Goal: Transaction & Acquisition: Purchase product/service

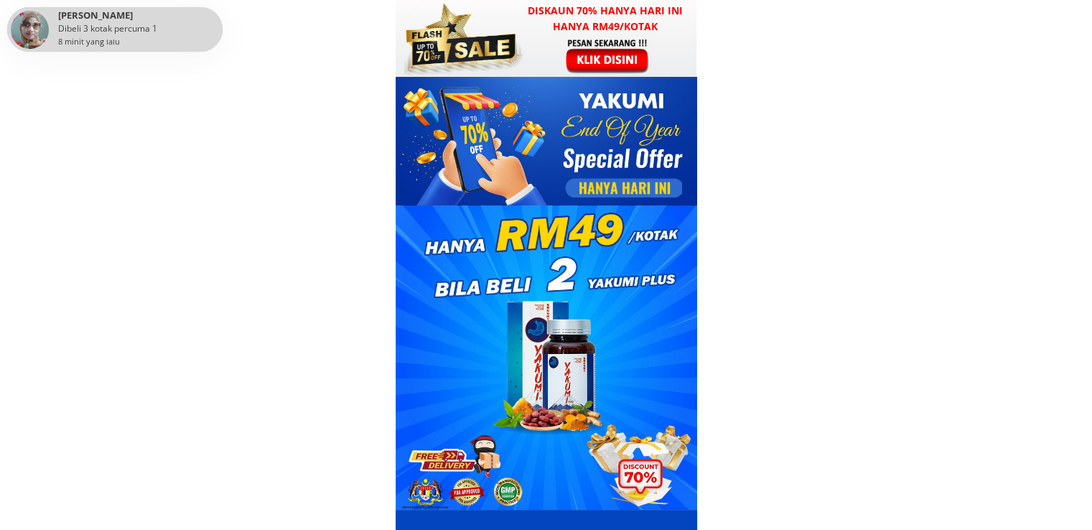
click at [575, 48] on div at bounding box center [608, 55] width 111 height 37
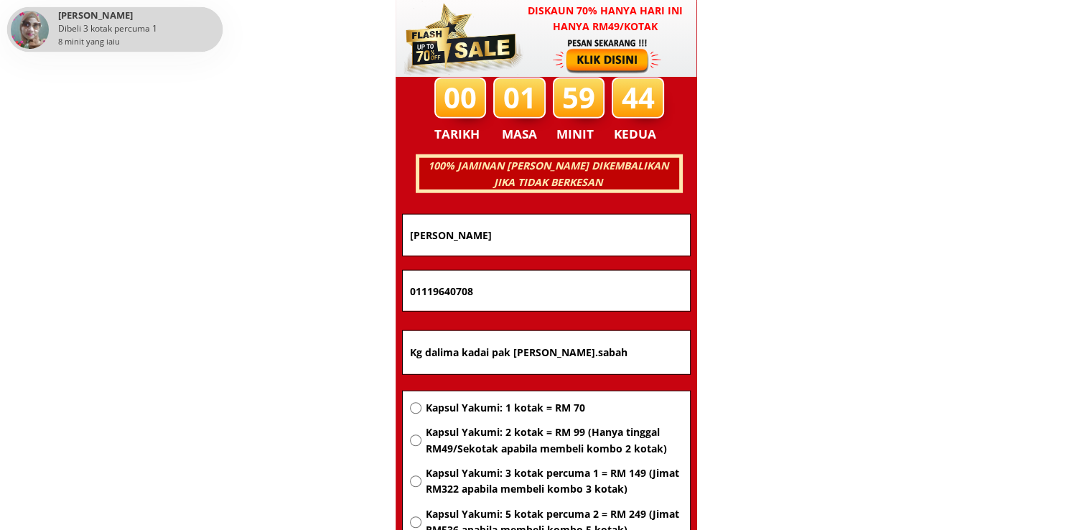
scroll to position [9197, 0]
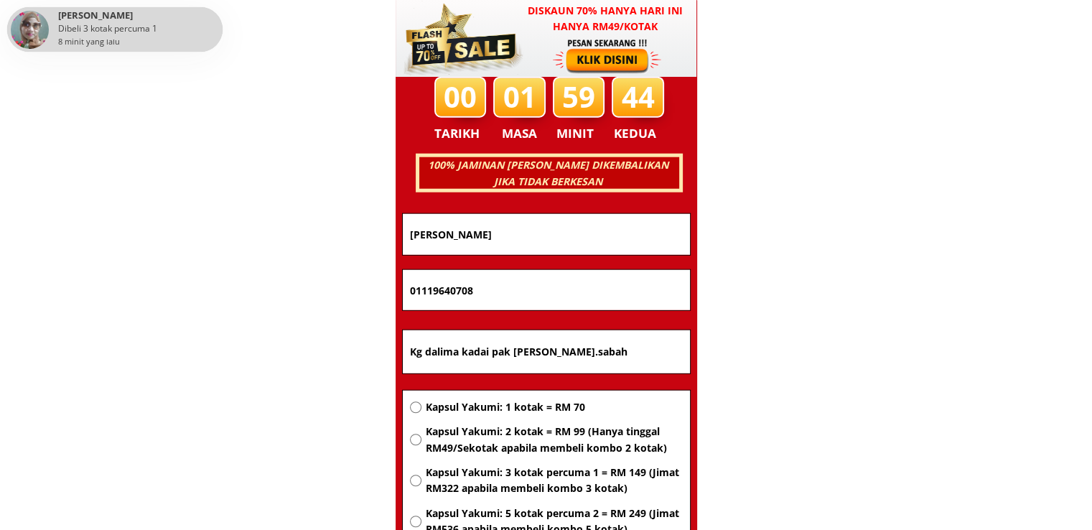
drag, startPoint x: 583, startPoint y: 224, endPoint x: 139, endPoint y: 237, distance: 443.8
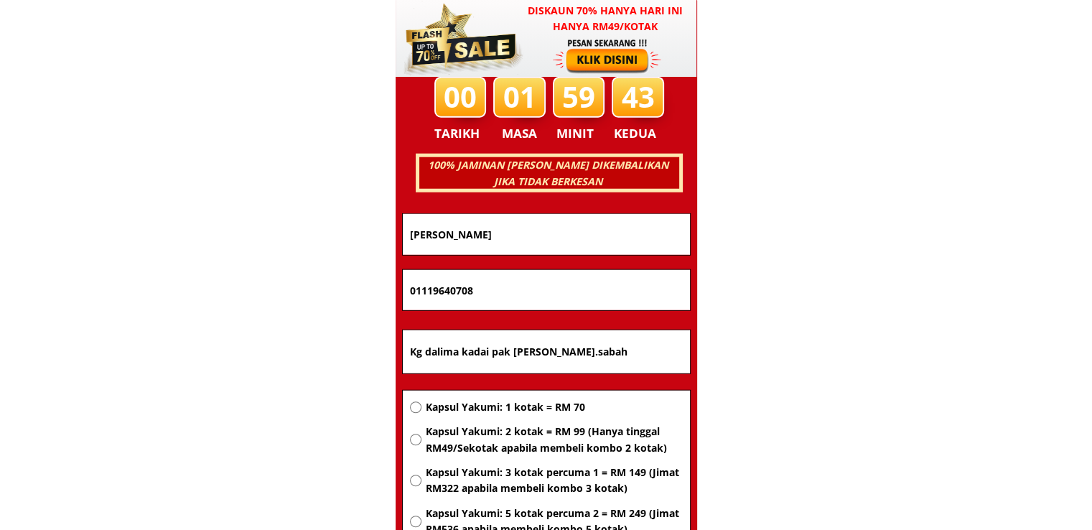
paste input "Ytahlisnlan"
type input "Ytahlisnlan"
drag, startPoint x: 542, startPoint y: 296, endPoint x: 164, endPoint y: 281, distance: 377.8
paste input "117257275"
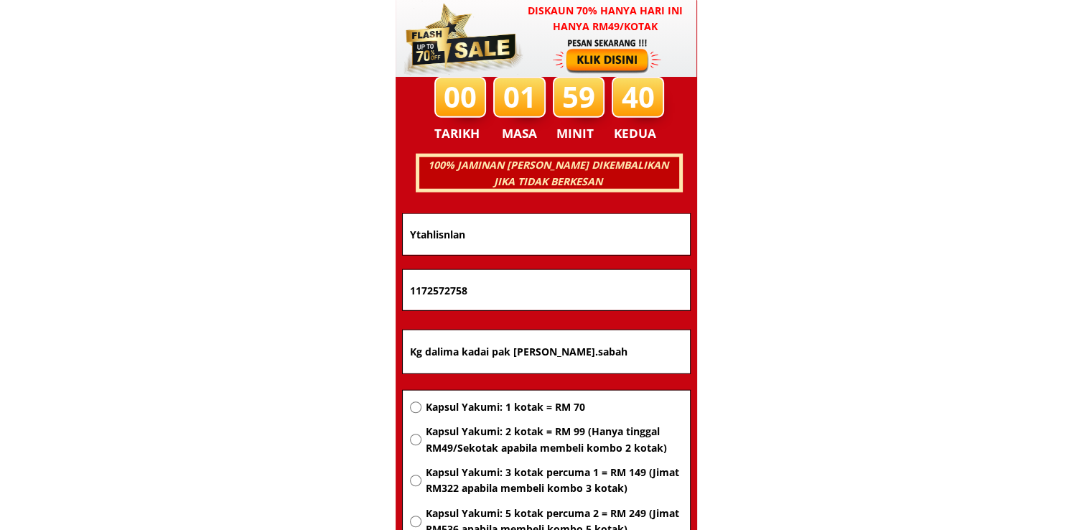
type input "1172572758"
drag, startPoint x: 608, startPoint y: 354, endPoint x: 225, endPoint y: 352, distance: 382.6
paste input "Felda,zsahabat,16desakencana,91150lahad,datut"
type input "Felda,zsahabat,16desakencana,91150lahad,datut"
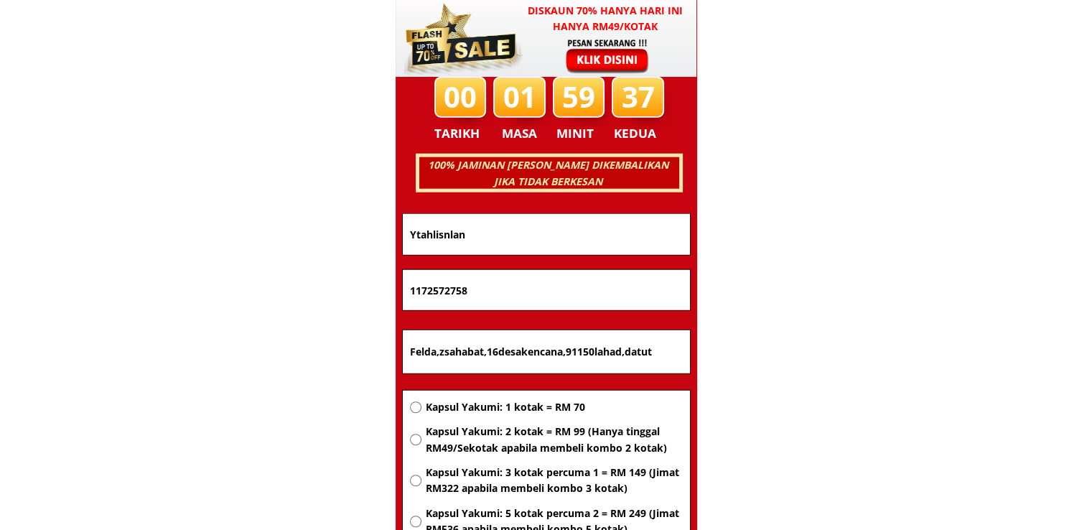
click at [500, 403] on span "Kapsul Yakumi: 1 kotak = RM 70" at bounding box center [553, 407] width 257 height 16
radio input "true"
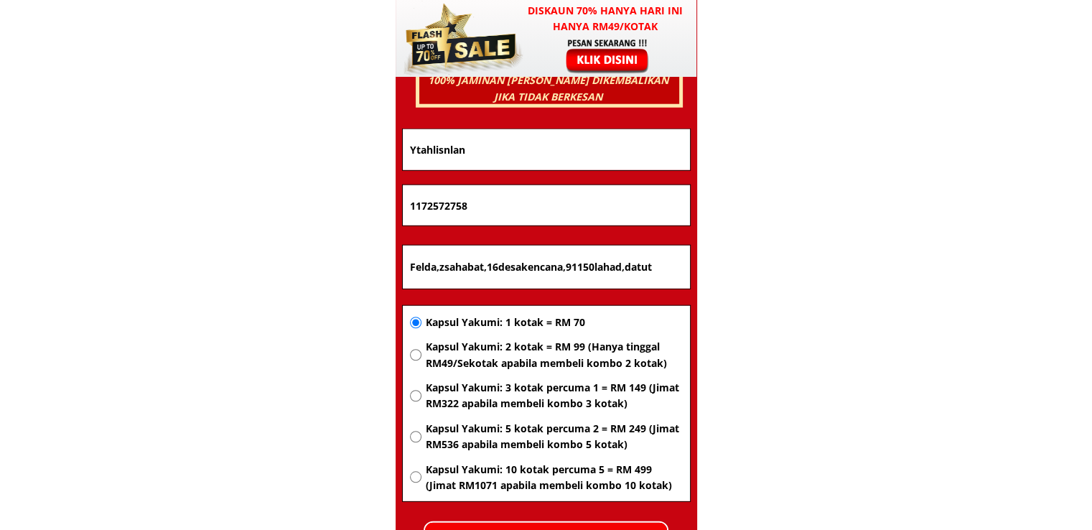
scroll to position [9412, 0]
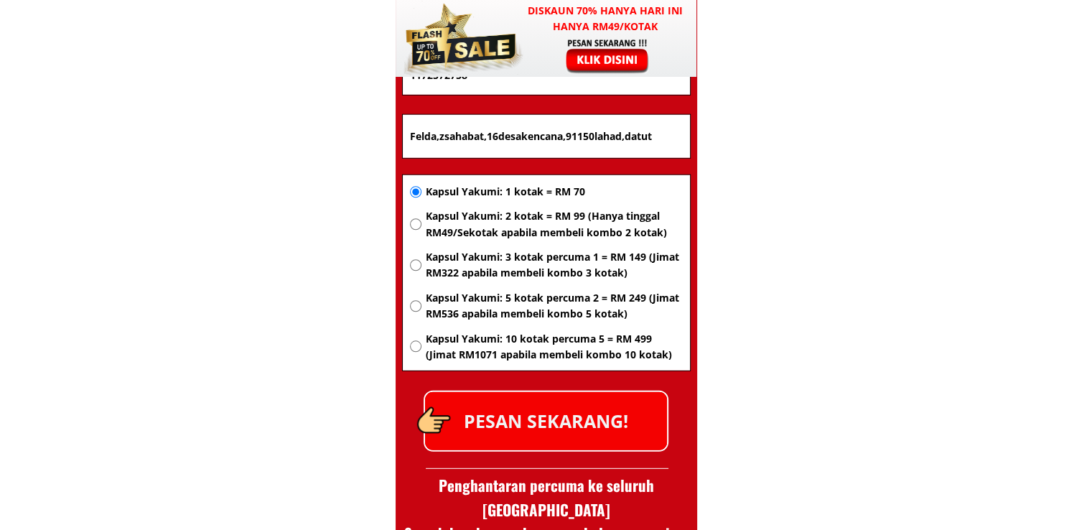
click at [581, 422] on p "PESAN SEKARANG!" at bounding box center [546, 421] width 242 height 58
